Goal: Task Accomplishment & Management: Use online tool/utility

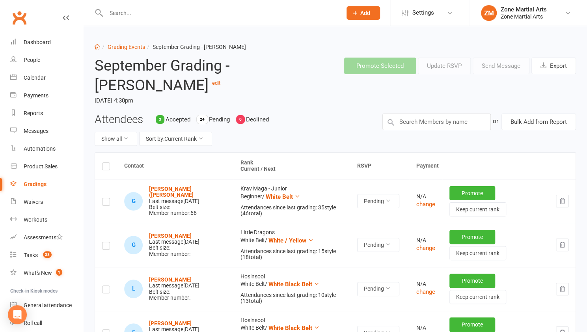
scroll to position [9, 0]
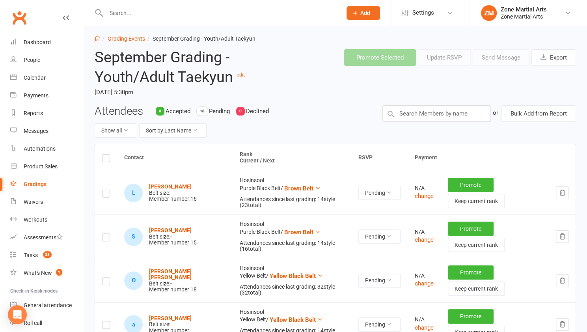
scroll to position [9, 0]
click at [102, 159] on label at bounding box center [106, 159] width 8 height 0
click at [102, 154] on input "checkbox" at bounding box center [106, 154] width 8 height 0
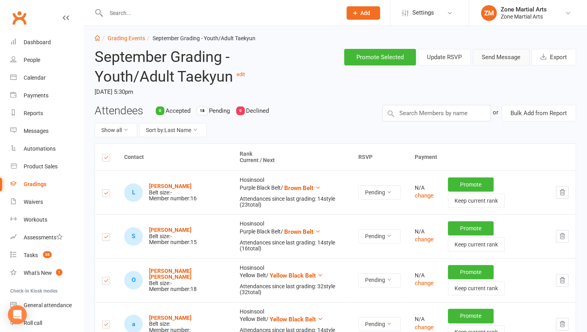
click at [497, 60] on button "Send Message" at bounding box center [501, 57] width 57 height 17
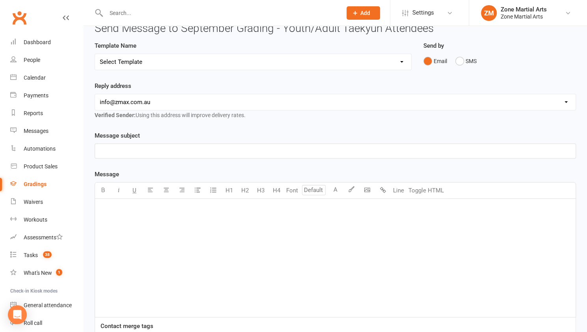
scroll to position [40, 0]
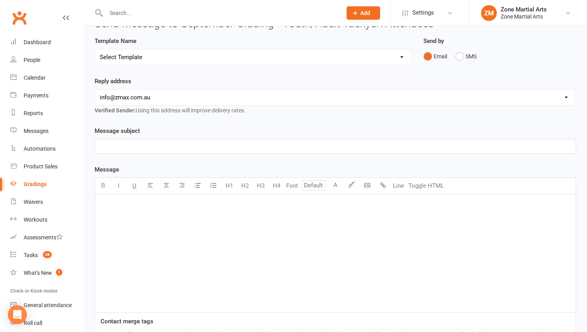
click at [204, 235] on div "﻿" at bounding box center [335, 253] width 481 height 118
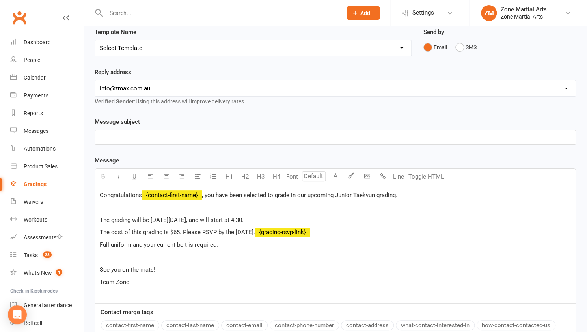
scroll to position [49, 0]
click at [348, 231] on p "The cost of this grading is $65. Please RSVP by the 18th of September. ﻿ {gradi…" at bounding box center [335, 231] width 471 height 9
click at [244, 216] on span "The grading will be on Friday September 19th, and will start at 4:30." at bounding box center [172, 219] width 144 height 7
click at [351, 193] on span ", you have been selected to grade in our upcoming Junior Taekyun grading." at bounding box center [300, 194] width 196 height 7
click at [275, 138] on p "﻿" at bounding box center [335, 136] width 471 height 9
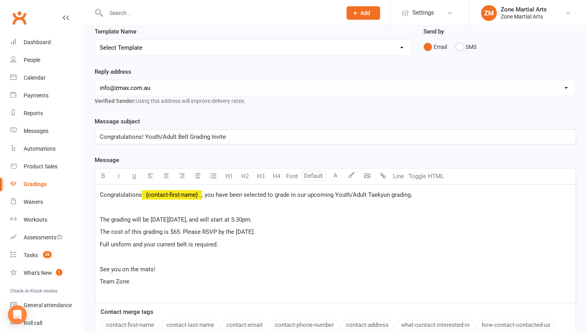
click at [187, 138] on span "Congratulations! Youth/Adult Belt Grading Invite" at bounding box center [163, 136] width 126 height 7
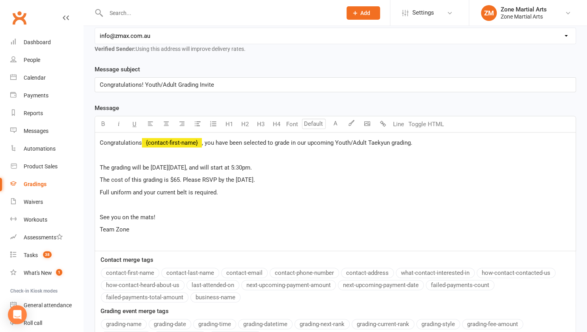
scroll to position [105, 0]
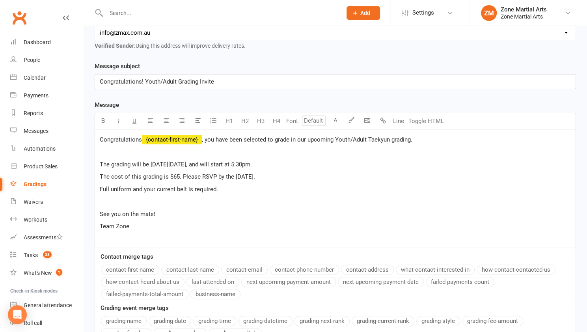
click at [252, 185] on p "Full uniform and your current belt is required." at bounding box center [335, 189] width 471 height 9
click at [301, 178] on p "The cost of this grading is $65. Please RSVP by the [DATE]." at bounding box center [335, 176] width 471 height 9
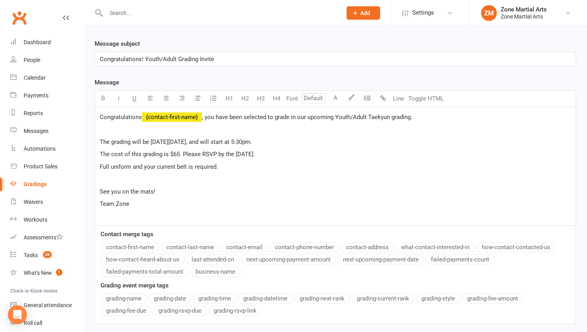
scroll to position [130, 0]
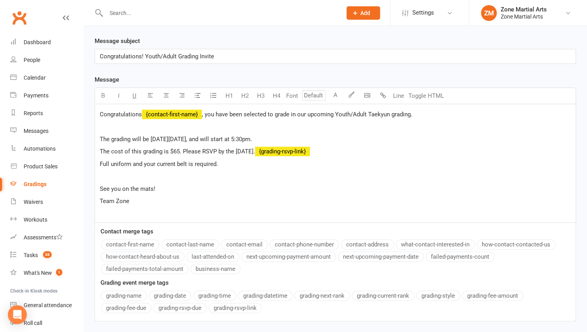
click at [244, 305] on button "grading-rsvp-link" at bounding box center [235, 308] width 53 height 10
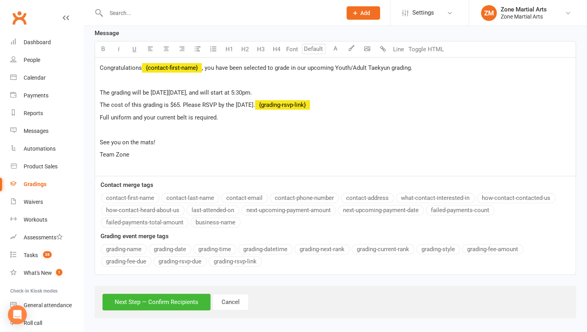
scroll to position [178, 0]
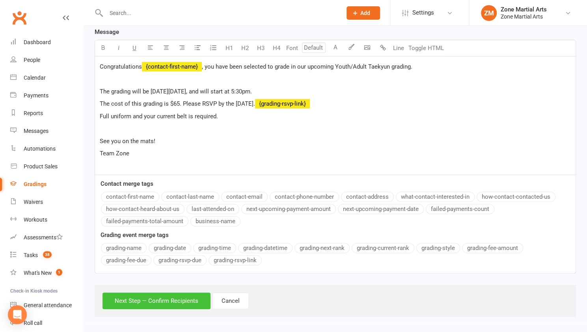
click at [181, 293] on button "Next Step — Confirm Recipients" at bounding box center [157, 301] width 108 height 17
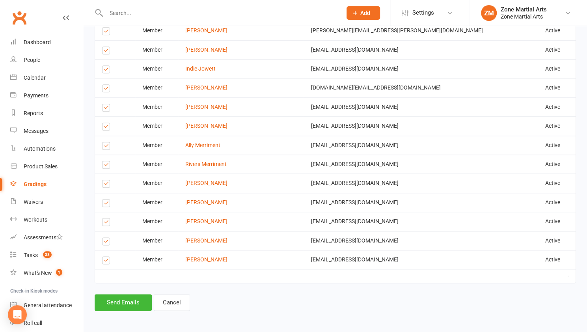
scroll to position [440, 0]
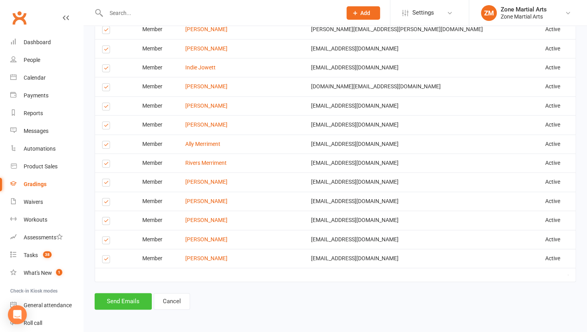
click at [137, 306] on button "Send Emails" at bounding box center [123, 301] width 57 height 17
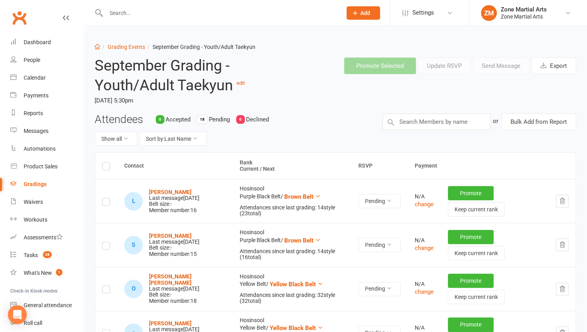
click at [127, 14] on input "text" at bounding box center [220, 12] width 233 height 11
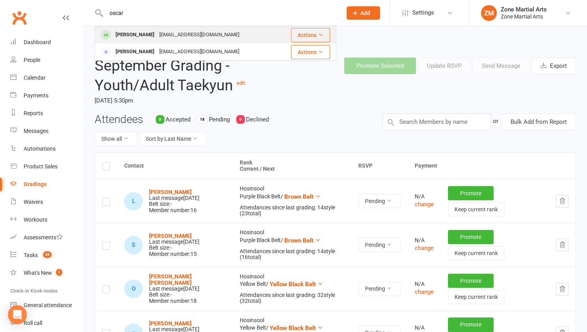
type input "oscar"
click at [130, 31] on div "[PERSON_NAME]" at bounding box center [135, 34] width 44 height 11
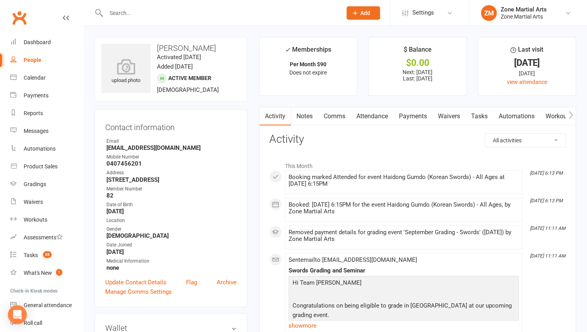
click at [155, 17] on input "text" at bounding box center [220, 12] width 233 height 11
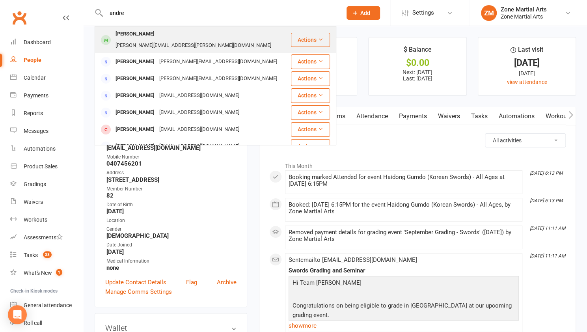
type input "andre"
click at [160, 40] on div "mike.kolta@gmail.com" at bounding box center [193, 45] width 161 height 11
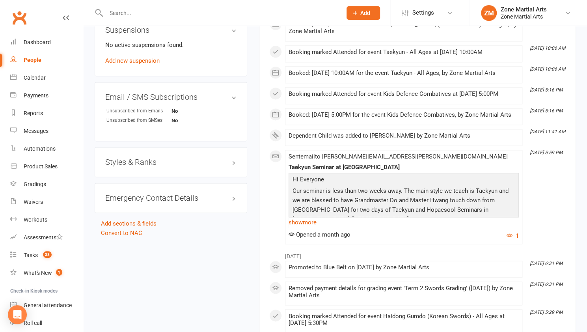
scroll to position [624, 0]
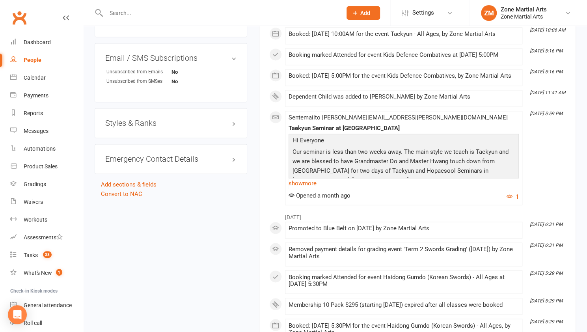
click at [232, 119] on h3 "Styles & Ranks" at bounding box center [170, 123] width 131 height 9
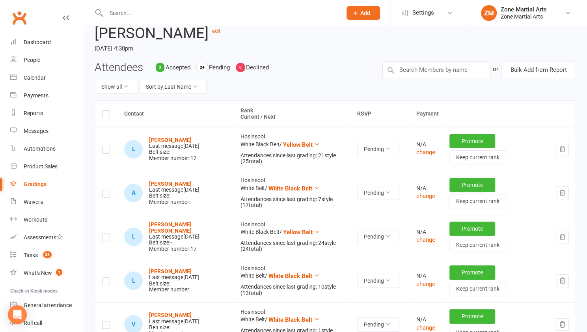
scroll to position [52, 0]
click at [192, 91] on button "Sort by: Last Name" at bounding box center [172, 87] width 67 height 14
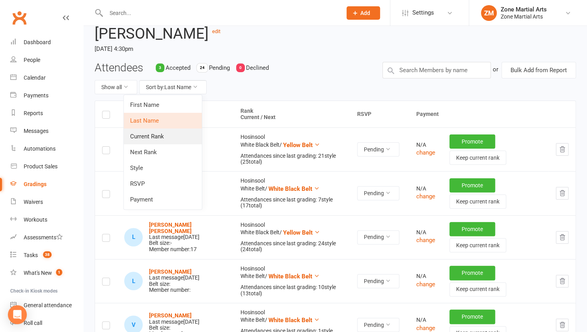
click at [175, 139] on link "Current Rank" at bounding box center [163, 137] width 78 height 16
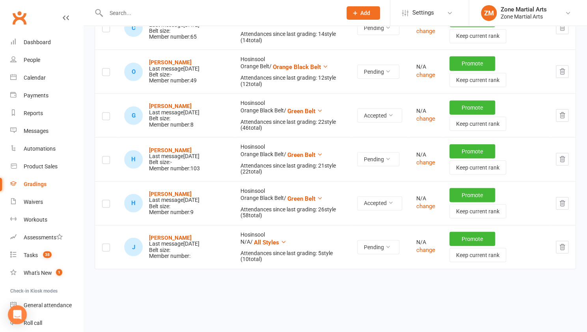
scroll to position [1095, 0]
click at [165, 235] on strong "Joshua Galvin" at bounding box center [170, 237] width 43 height 6
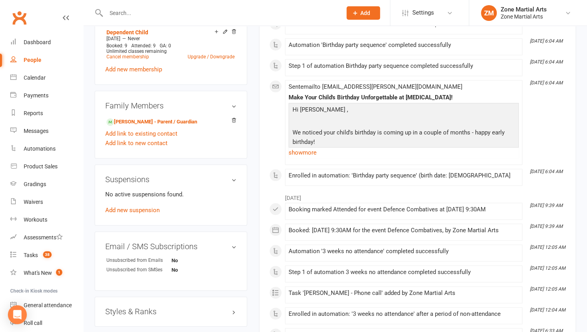
scroll to position [508, 0]
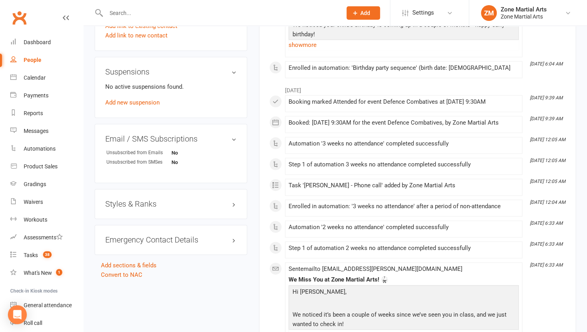
click at [189, 202] on h3 "Styles & Ranks" at bounding box center [170, 204] width 131 height 9
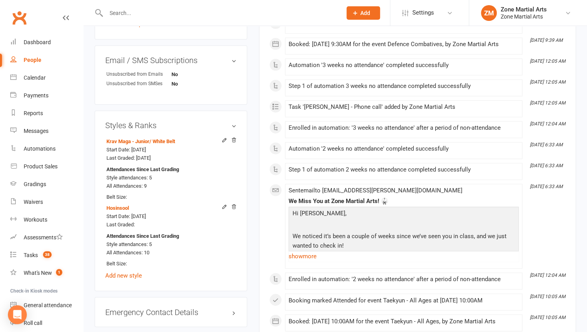
scroll to position [587, 0]
click at [224, 208] on icon at bounding box center [225, 207] width 6 height 6
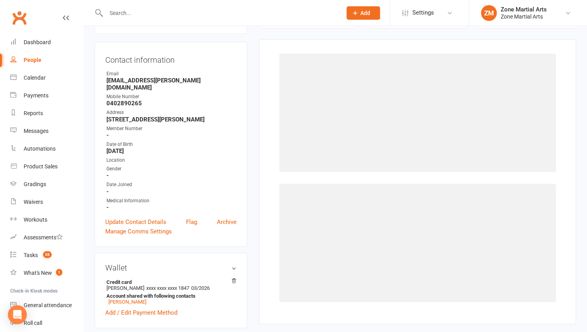
scroll to position [67, 0]
select select "3447"
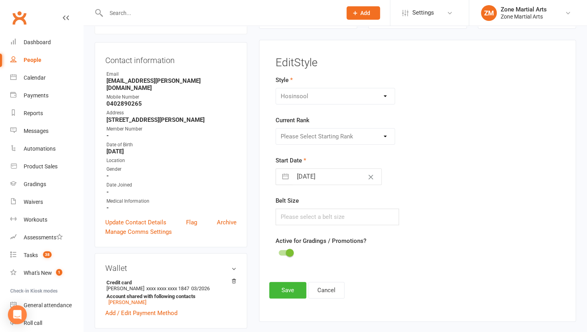
click at [377, 141] on div "Please Select Starting Rank All Styles White Belt White Black Belt Yellow Belt …" at bounding box center [336, 136] width 120 height 17
click at [382, 134] on div "Please Select Starting Rank All Styles White Belt White Black Belt Yellow Belt …" at bounding box center [336, 136] width 120 height 17
click at [387, 135] on div "Please Select Starting Rank All Styles White Belt White Black Belt Yellow Belt …" at bounding box center [336, 136] width 120 height 17
click at [386, 94] on div "Assisted Hosinsool Functional Fitness Haidong Gumdo Hopaesool Hosinsool Krav Ma…" at bounding box center [336, 96] width 120 height 17
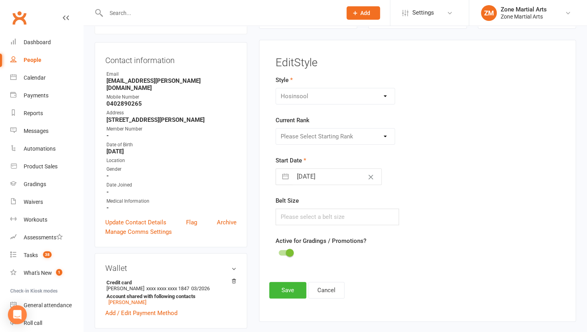
click at [387, 137] on div "Please Select Starting Rank All Styles White Belt White Black Belt Yellow Belt …" at bounding box center [336, 136] width 120 height 17
click at [322, 294] on button "Cancel" at bounding box center [326, 290] width 36 height 17
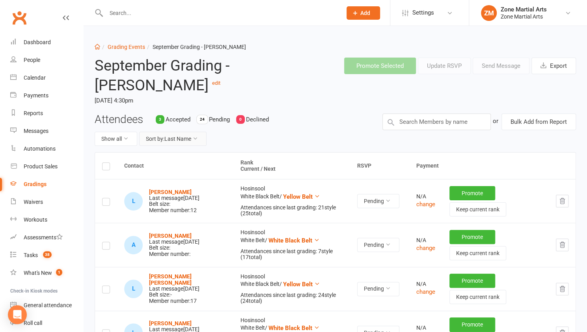
click at [193, 135] on button "Sort by: Last Name" at bounding box center [172, 139] width 67 height 14
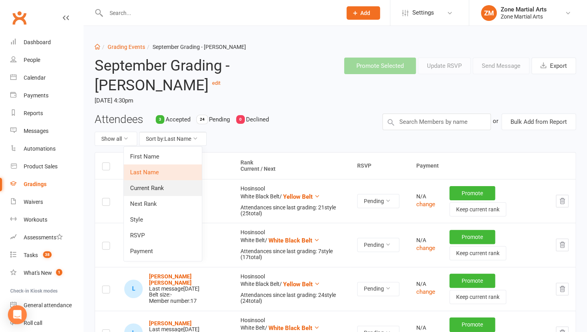
click at [184, 194] on link "Current Rank" at bounding box center [163, 188] width 78 height 16
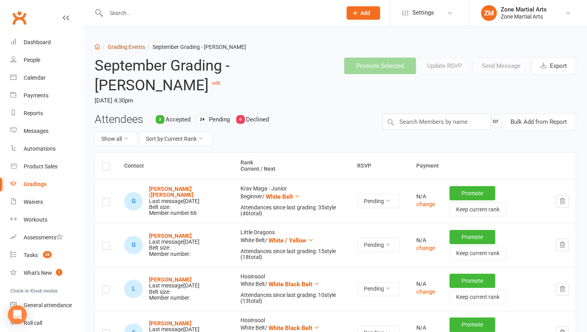
click at [126, 45] on link "Grading Events" at bounding box center [126, 47] width 37 height 6
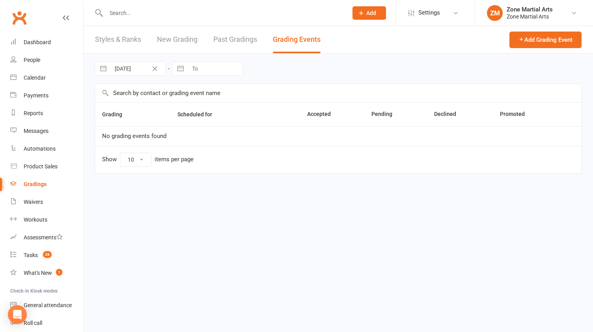
select select "25"
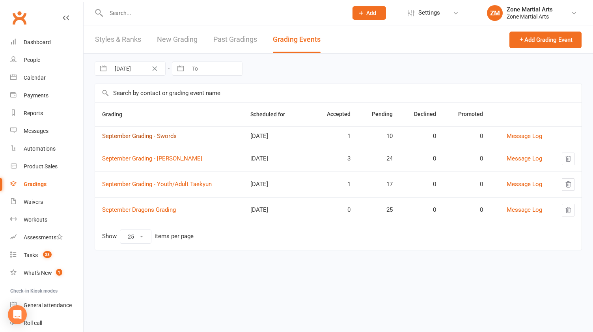
click at [151, 137] on link "September Grading - Swords" at bounding box center [139, 136] width 75 height 7
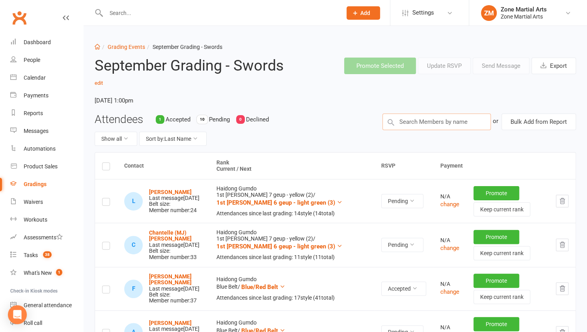
click at [441, 120] on input "text" at bounding box center [437, 122] width 108 height 17
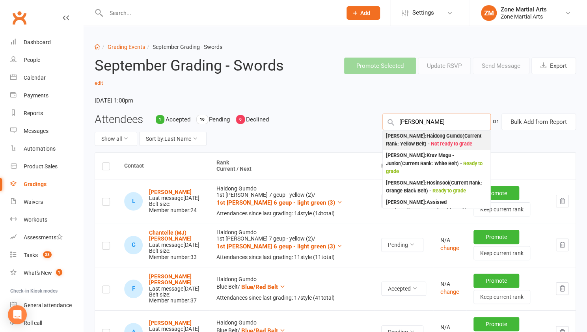
type input "georg"
click at [449, 141] on span "Not ready to grade" at bounding box center [451, 144] width 41 height 6
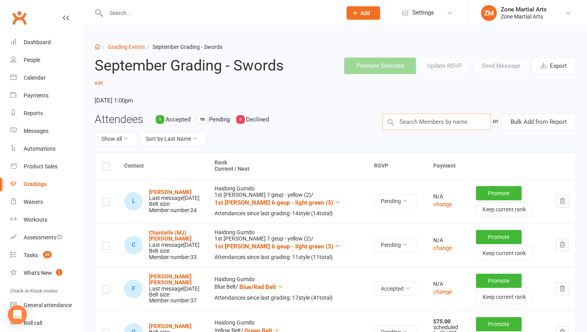
click at [431, 120] on input "text" at bounding box center [437, 122] width 108 height 17
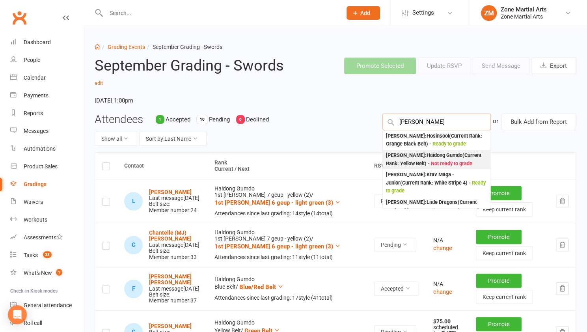
type input "hallie"
click at [452, 159] on div "Hallie King : Haidong Gumdo (Current Rank: Yellow Belt ) - Not ready to grade" at bounding box center [436, 159] width 101 height 16
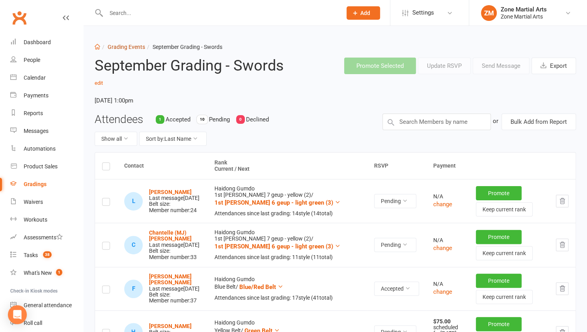
click at [130, 46] on link "Grading Events" at bounding box center [126, 47] width 37 height 6
select select "25"
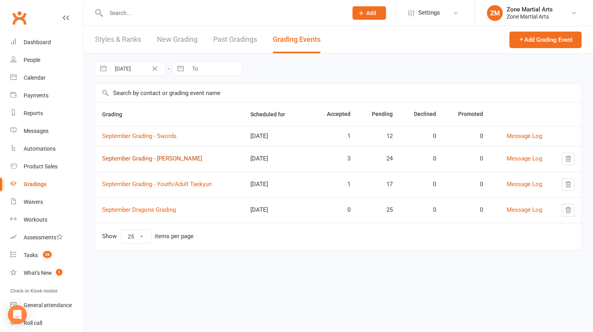
click at [169, 160] on link "September Grading - Junior Taekyun" at bounding box center [152, 158] width 100 height 7
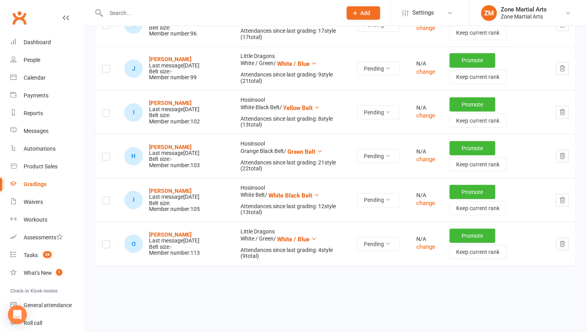
scroll to position [1101, 0]
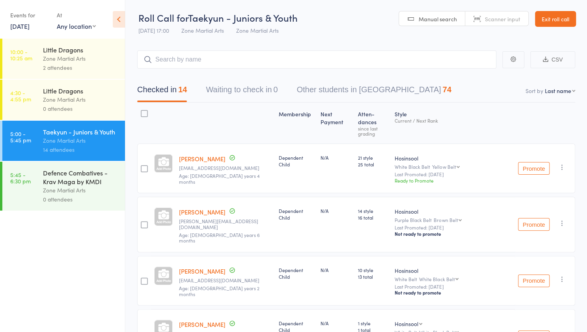
click at [30, 25] on link "[DATE]" at bounding box center [19, 26] width 19 height 9
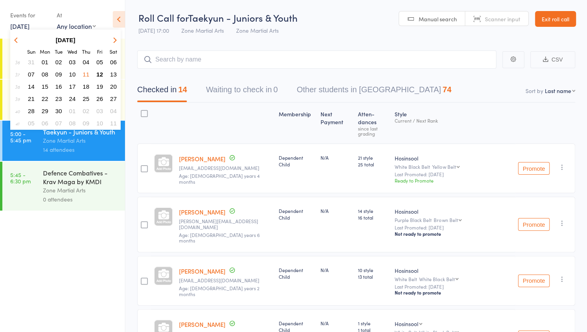
click at [115, 74] on span "13" at bounding box center [113, 74] width 7 height 7
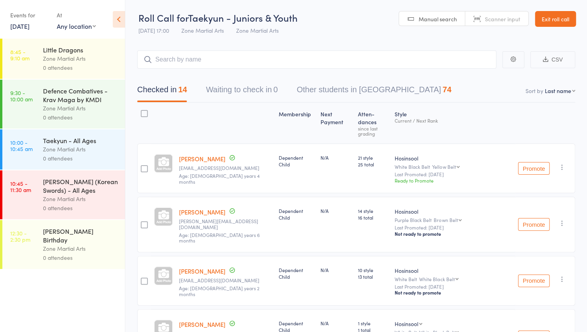
click at [91, 73] on div "Little Dragons Zone Martial Arts 0 attendees" at bounding box center [84, 59] width 82 height 40
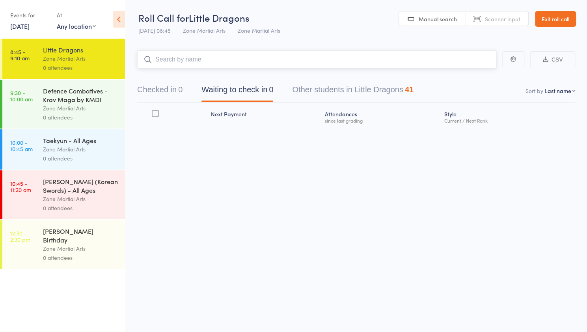
click at [176, 61] on input "search" at bounding box center [316, 59] width 359 height 18
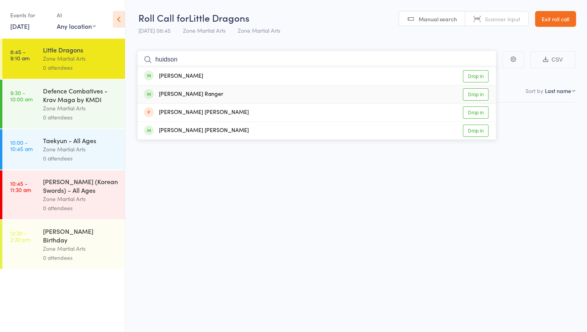
type input "huidson"
click at [481, 97] on link "Drop in" at bounding box center [476, 94] width 26 height 12
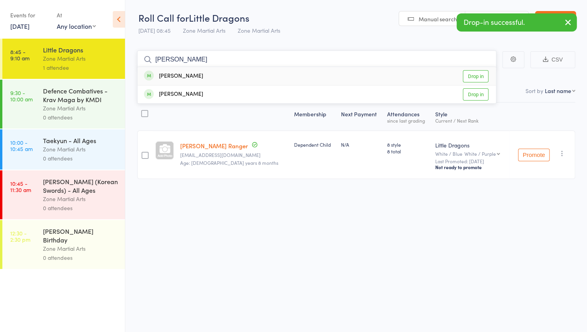
type input "isaac"
click at [481, 76] on link "Drop in" at bounding box center [476, 76] width 26 height 12
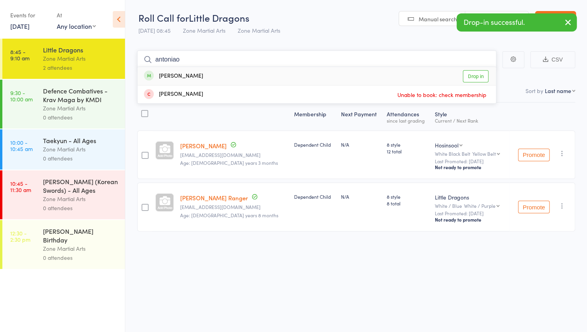
type input "antoniao"
click at [482, 77] on link "Drop in" at bounding box center [476, 76] width 26 height 12
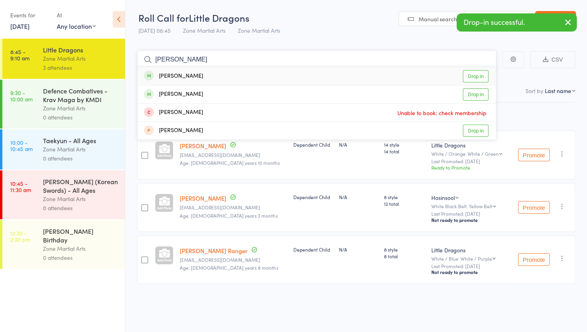
type input "andrian"
click at [482, 75] on link "Drop in" at bounding box center [476, 76] width 26 height 12
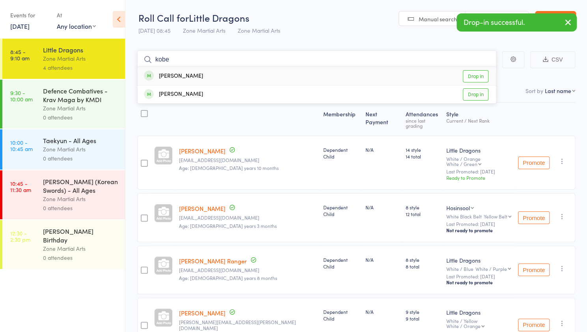
type input "kobe"
click at [482, 75] on link "Drop in" at bounding box center [476, 76] width 26 height 12
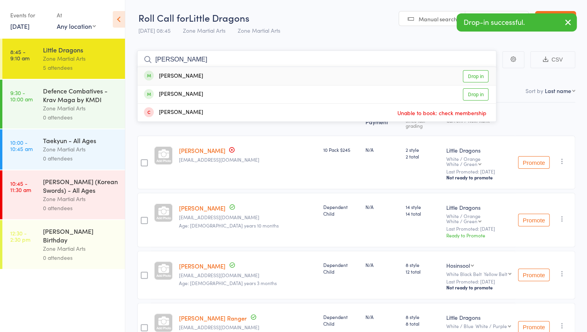
type input "lennox"
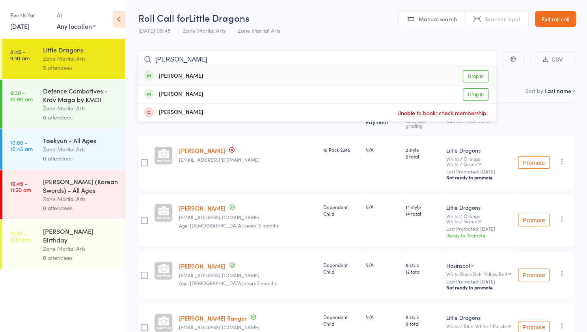
click at [482, 75] on link "Drop in" at bounding box center [476, 76] width 26 height 12
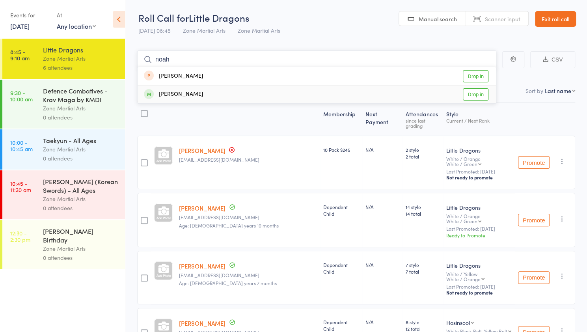
type input "noah"
click at [483, 97] on link "Drop in" at bounding box center [476, 94] width 26 height 12
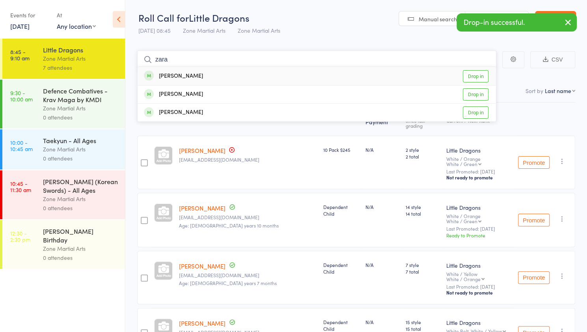
type input "zara"
click at [474, 79] on link "Drop in" at bounding box center [476, 76] width 26 height 12
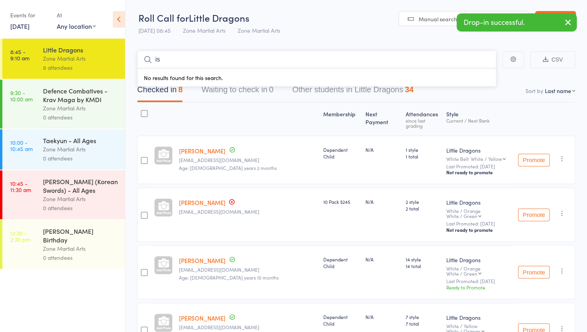
type input "i"
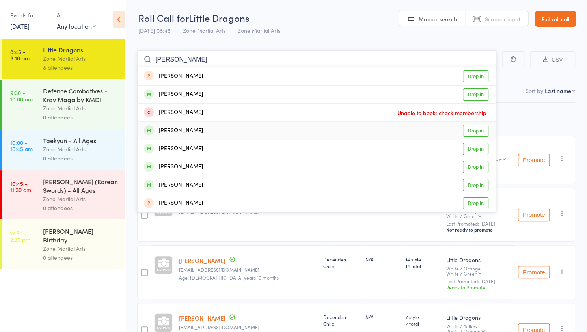
type input "oliver"
click at [481, 130] on link "Drop in" at bounding box center [476, 131] width 26 height 12
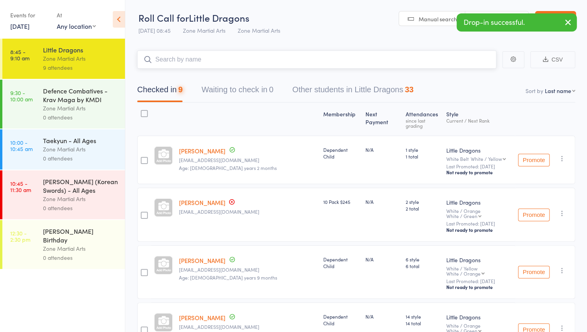
click at [328, 52] on input "search" at bounding box center [316, 59] width 359 height 18
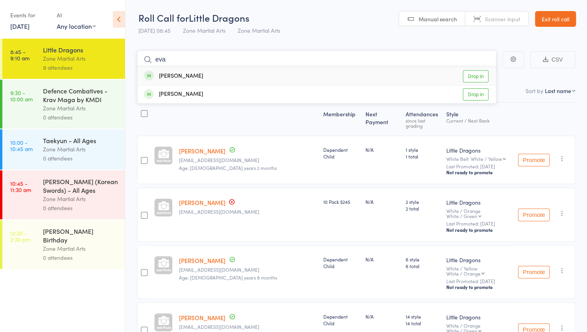
type input "eva"
click at [485, 75] on link "Drop in" at bounding box center [476, 76] width 26 height 12
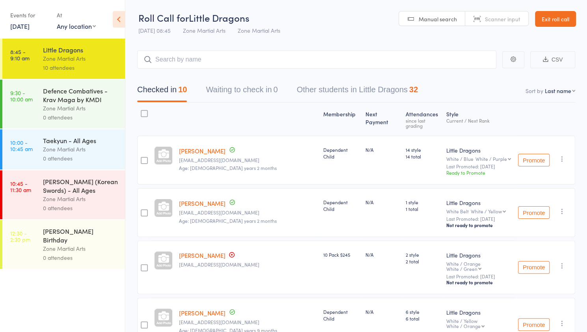
click at [101, 112] on div "Zone Martial Arts" at bounding box center [80, 108] width 75 height 9
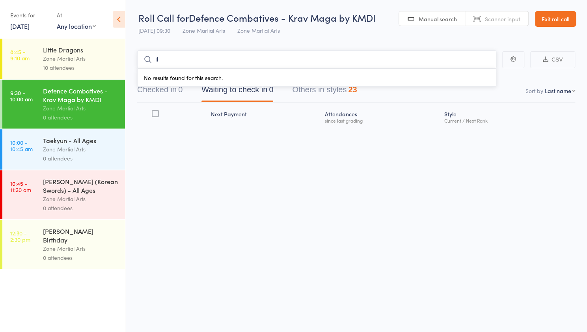
type input "i"
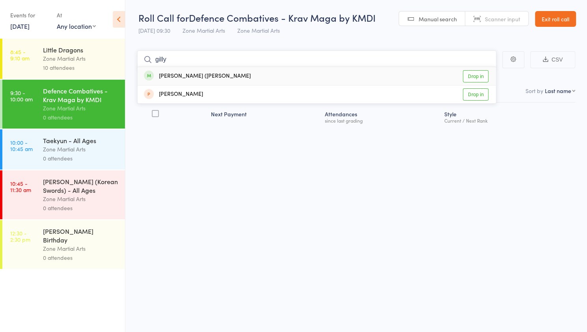
type input "gilly"
click at [477, 75] on link "Drop in" at bounding box center [476, 76] width 26 height 12
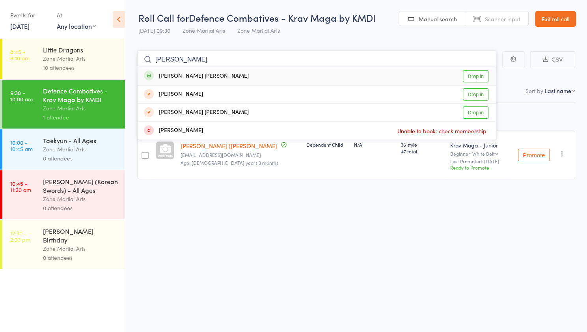
type input "cooper"
click at [473, 78] on link "Drop in" at bounding box center [476, 76] width 26 height 12
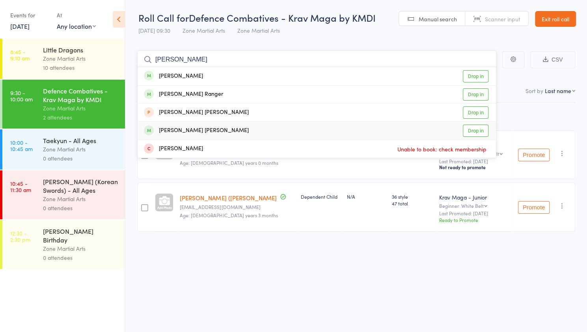
type input "hudson"
click at [475, 129] on link "Drop in" at bounding box center [476, 131] width 26 height 12
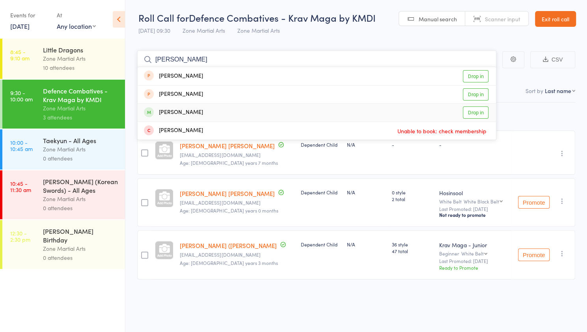
type input "josh"
click at [478, 115] on link "Drop in" at bounding box center [476, 113] width 26 height 12
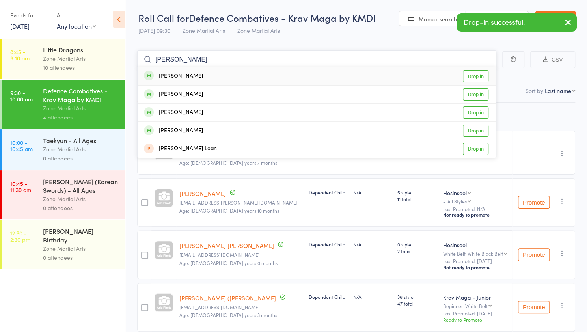
type input "leon"
click at [480, 79] on link "Drop in" at bounding box center [476, 76] width 26 height 12
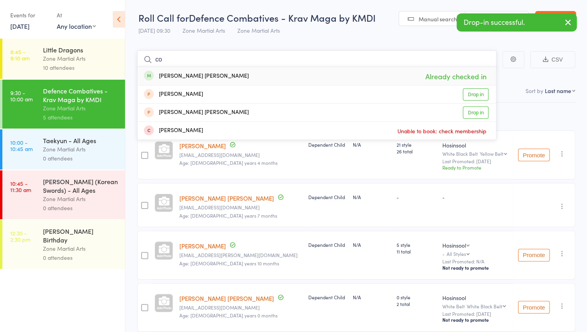
type input "c"
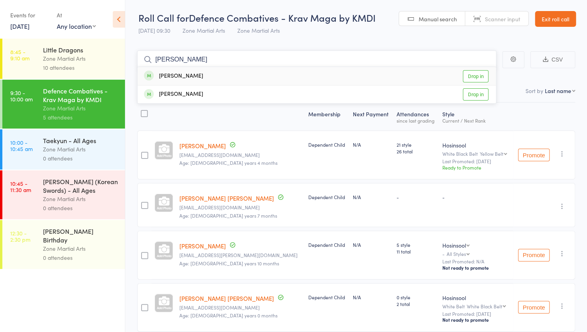
type input "isaac"
click at [476, 78] on link "Drop in" at bounding box center [476, 76] width 26 height 12
type input "janette"
click at [472, 93] on link "Drop in" at bounding box center [476, 94] width 26 height 12
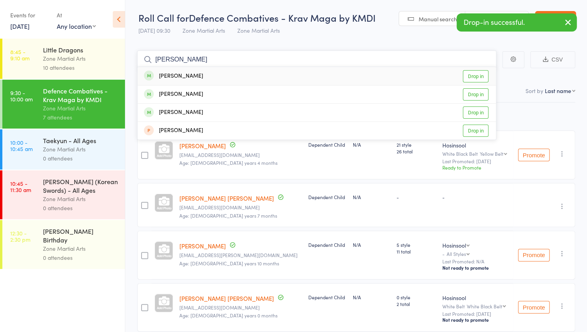
type input "alex"
click at [471, 77] on link "Drop in" at bounding box center [476, 76] width 26 height 12
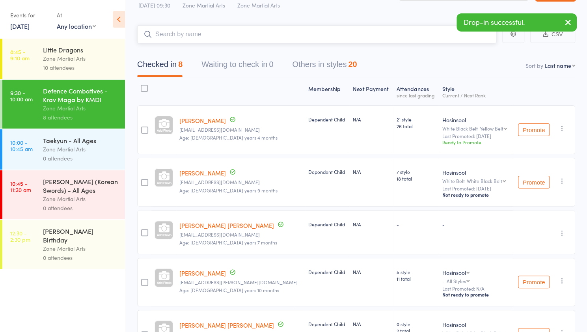
scroll to position [26, 0]
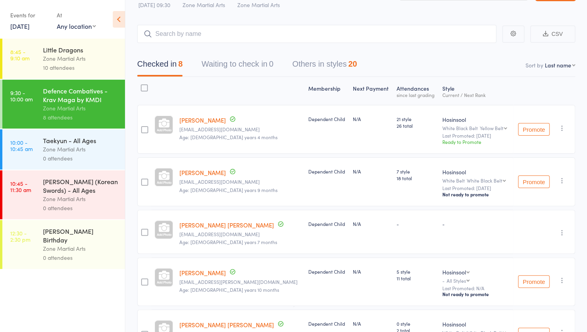
click at [57, 152] on div "Zone Martial Arts" at bounding box center [80, 149] width 75 height 9
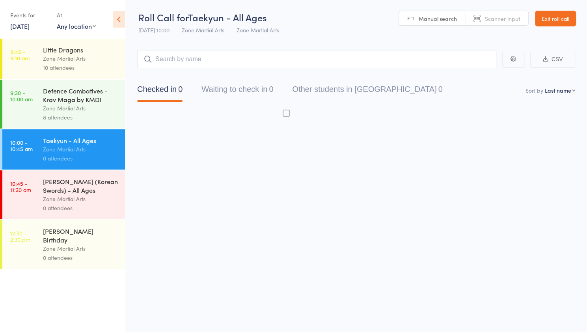
scroll to position [0, 0]
